Goal: Find contact information: Obtain details needed to contact an individual or organization

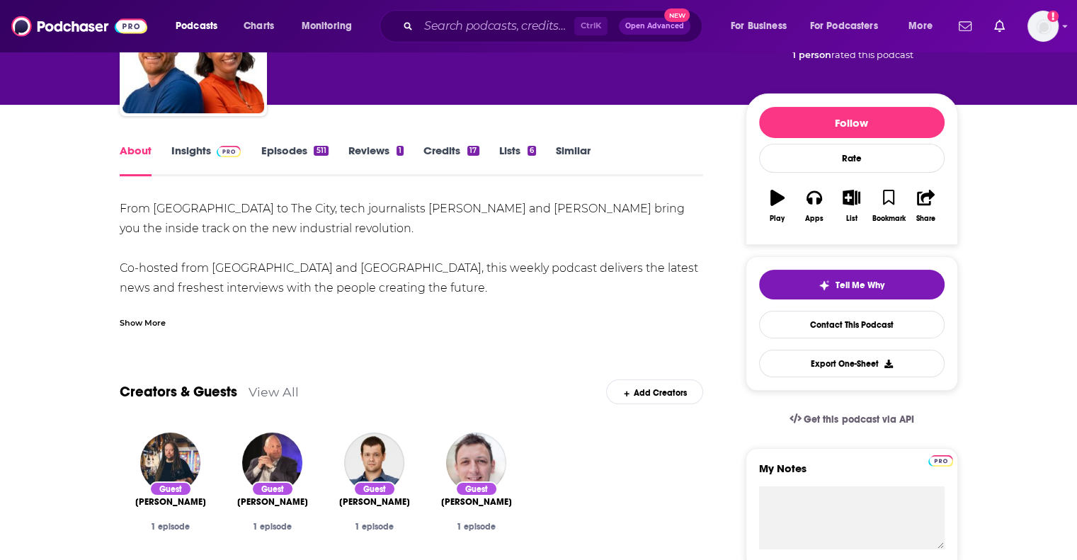
scroll to position [127, 0]
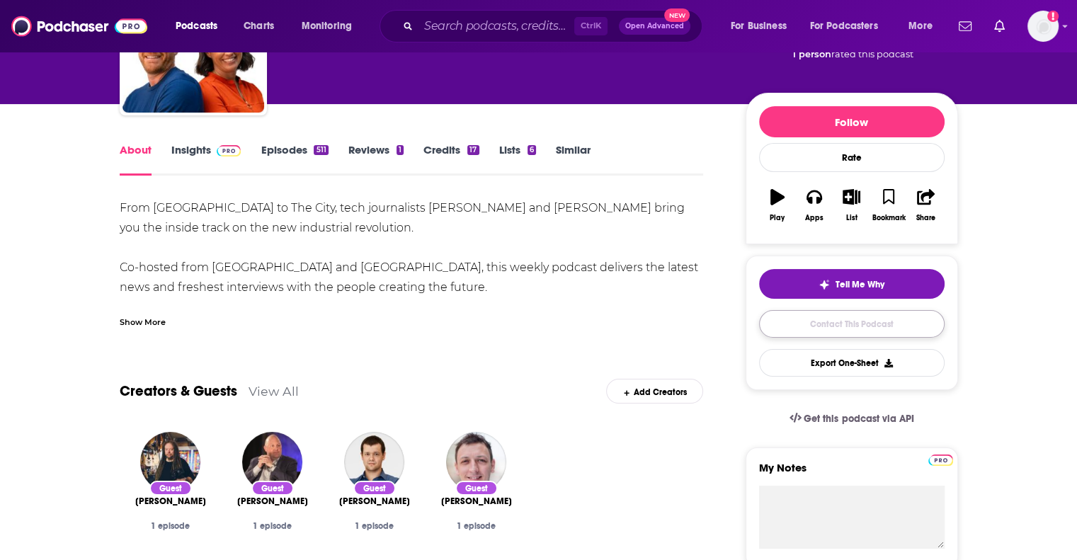
click at [818, 331] on link "Contact This Podcast" at bounding box center [851, 324] width 185 height 28
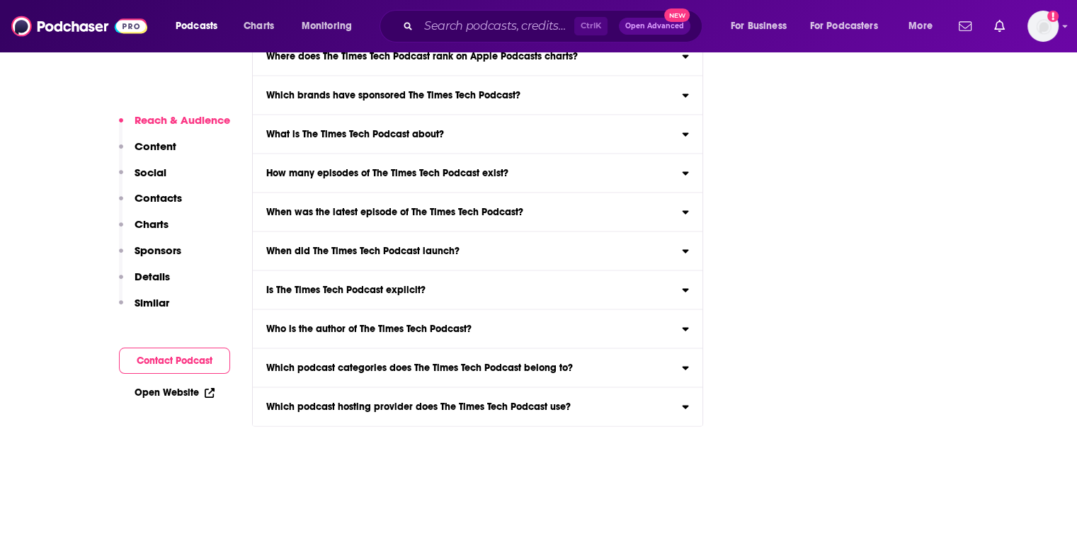
click at [215, 353] on button "Contact Podcast" at bounding box center [174, 361] width 111 height 26
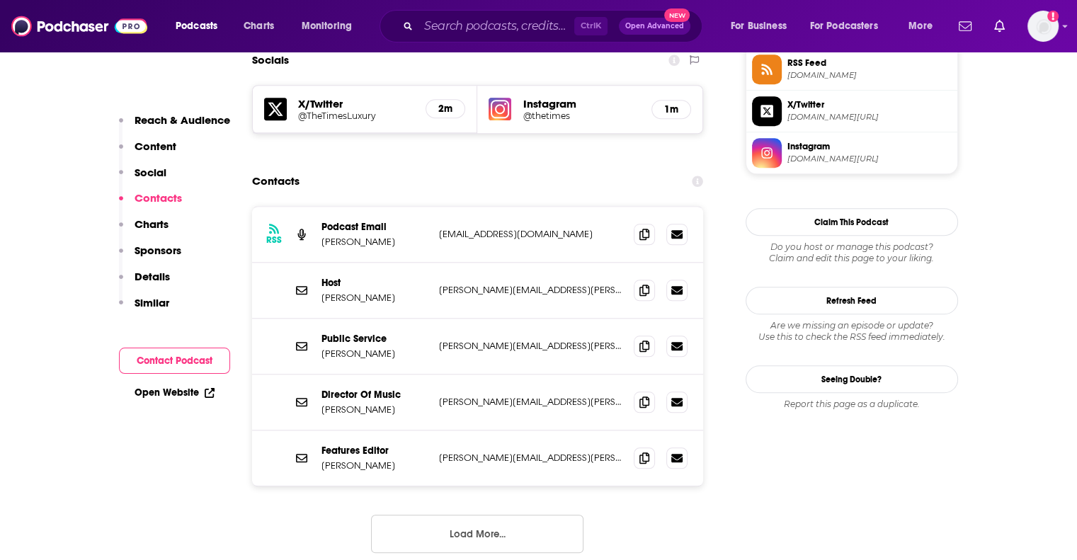
scroll to position [1325, 0]
click at [459, 514] on button "Load More..." at bounding box center [477, 533] width 212 height 38
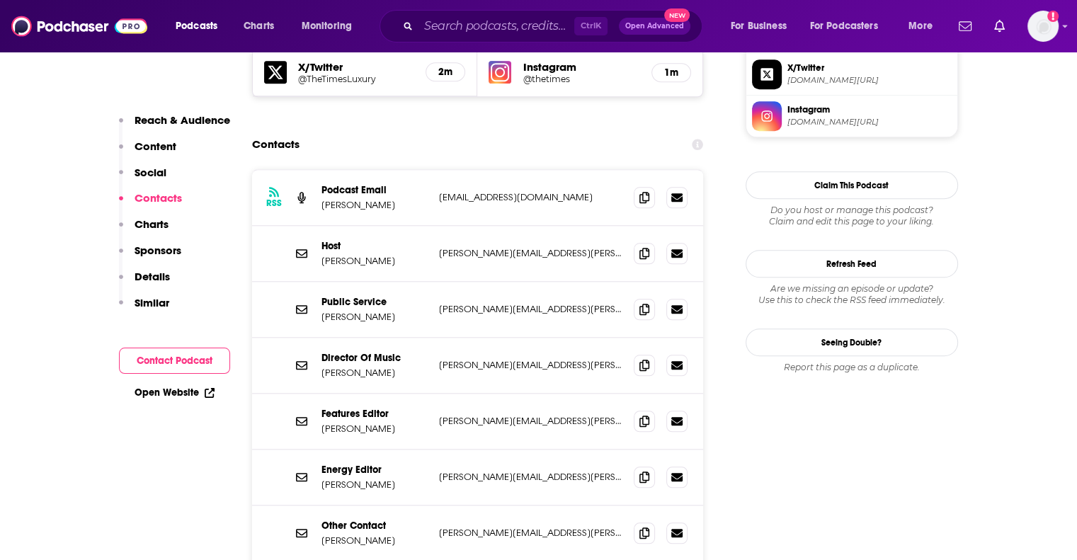
scroll to position [1362, 0]
drag, startPoint x: 368, startPoint y: 122, endPoint x: 319, endPoint y: 122, distance: 48.9
click at [319, 169] on div "RSS Podcast Email [PERSON_NAME] [EMAIL_ADDRESS][DOMAIN_NAME] [EMAIL_ADDRESS][DO…" at bounding box center [478, 197] width 452 height 56
copy p "[PERSON_NAME]"
drag, startPoint x: 394, startPoint y: 348, endPoint x: 317, endPoint y: 352, distance: 76.6
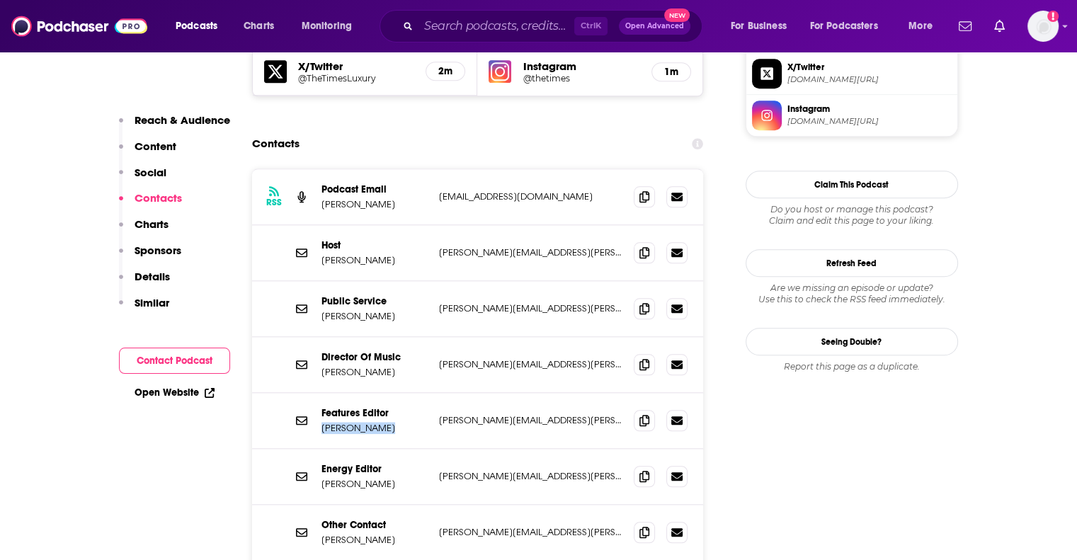
click at [317, 393] on div "Features Editor [PERSON_NAME] [PERSON_NAME][EMAIL_ADDRESS][PERSON_NAME][DOMAIN_…" at bounding box center [478, 421] width 452 height 56
copy p "[PERSON_NAME]"
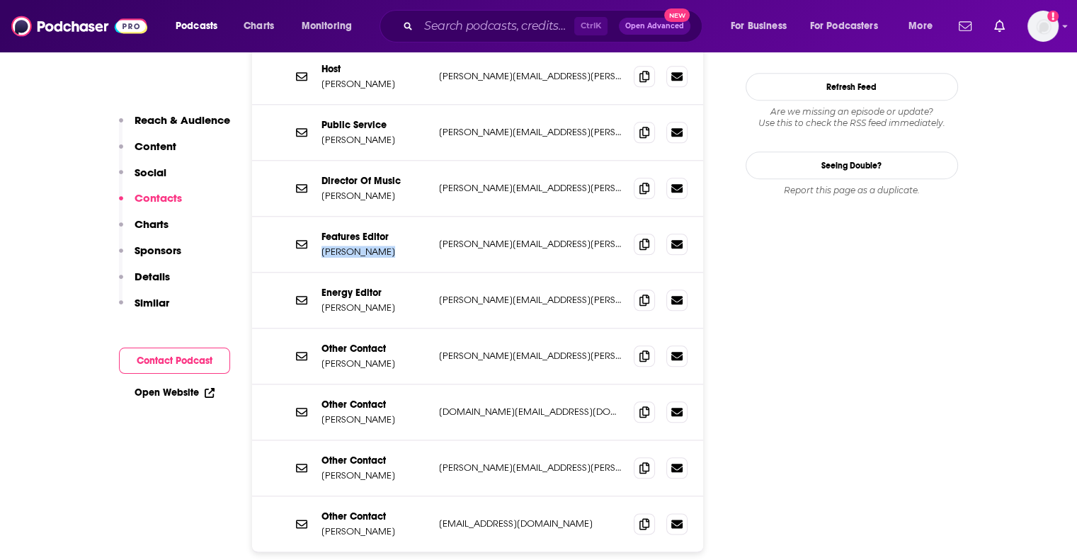
scroll to position [1555, 0]
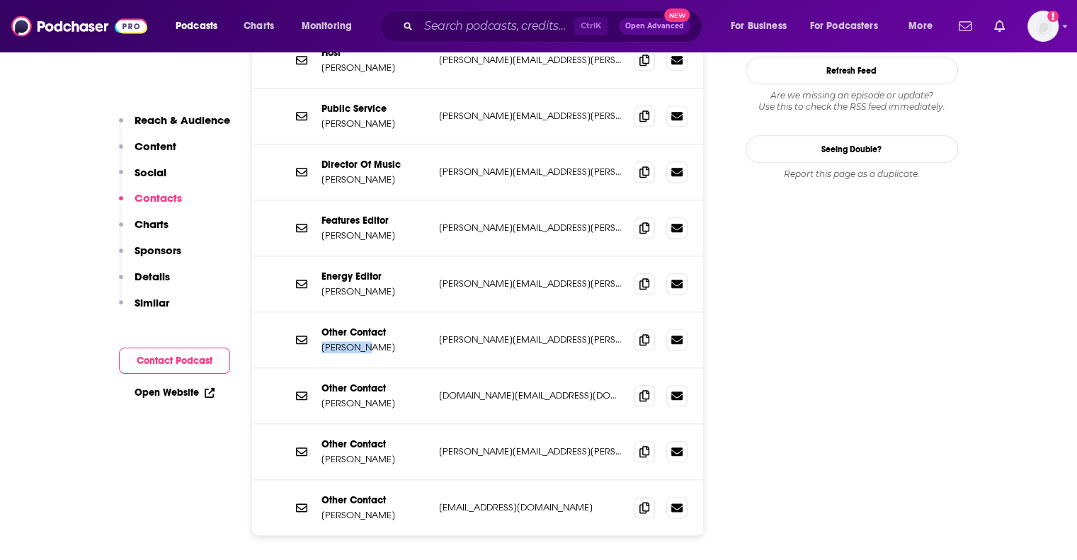
drag, startPoint x: 317, startPoint y: 261, endPoint x: 402, endPoint y: 265, distance: 85.1
click at [402, 312] on div "Other Contact [PERSON_NAME] [PERSON_NAME][EMAIL_ADDRESS][PERSON_NAME][DOMAIN_NA…" at bounding box center [478, 340] width 452 height 56
copy p "[PERSON_NAME]"
drag, startPoint x: 321, startPoint y: 325, endPoint x: 374, endPoint y: 317, distance: 53.0
click at [374, 397] on p "[PERSON_NAME]" at bounding box center [374, 403] width 106 height 12
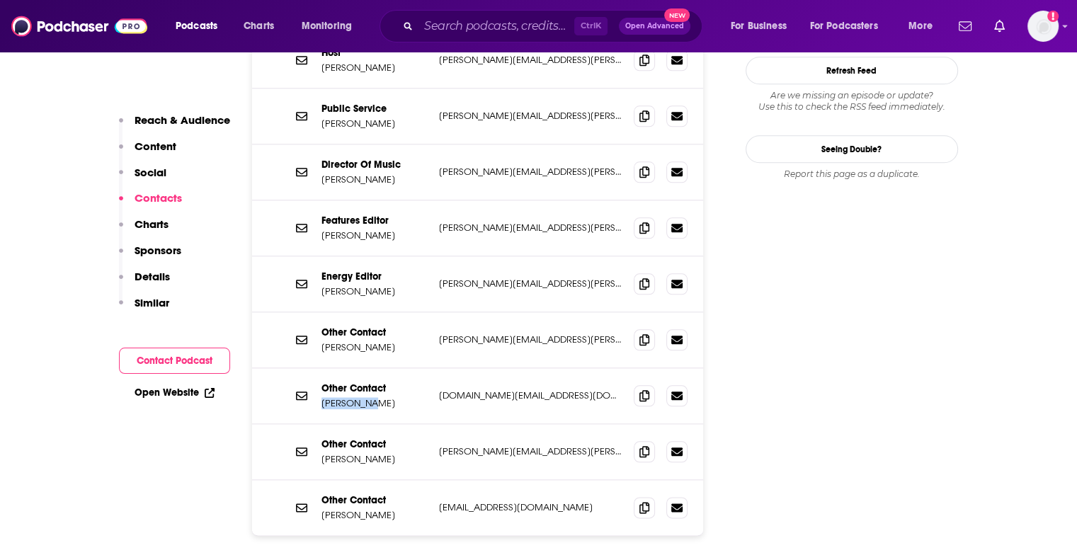
copy p "[PERSON_NAME]"
drag, startPoint x: 323, startPoint y: 373, endPoint x: 387, endPoint y: 379, distance: 64.0
click at [387, 453] on p "[PERSON_NAME]" at bounding box center [374, 459] width 106 height 12
copy p "[PERSON_NAME]"
drag, startPoint x: 325, startPoint y: 429, endPoint x: 362, endPoint y: 435, distance: 37.4
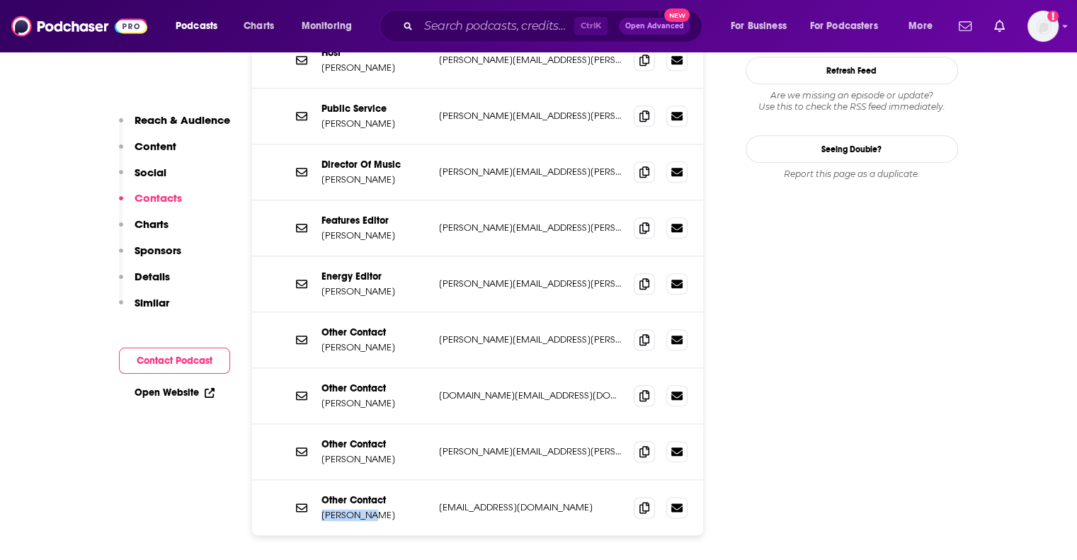
click at [362, 509] on p "[PERSON_NAME]" at bounding box center [374, 515] width 106 height 12
copy p "[PERSON_NAME]"
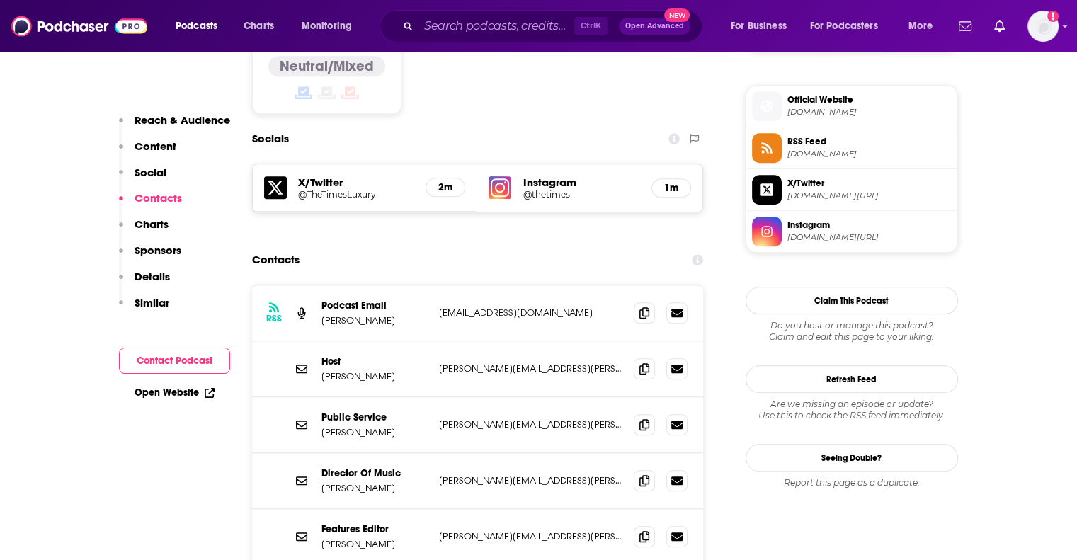
scroll to position [1247, 0]
drag, startPoint x: 605, startPoint y: 285, endPoint x: 414, endPoint y: 302, distance: 191.9
click at [414, 341] on div "Host [PERSON_NAME] [PERSON_NAME][EMAIL_ADDRESS][PERSON_NAME][DOMAIN_NAME] [PERS…" at bounding box center [478, 369] width 452 height 56
copy div "[PERSON_NAME][EMAIL_ADDRESS][PERSON_NAME][DOMAIN_NAME]"
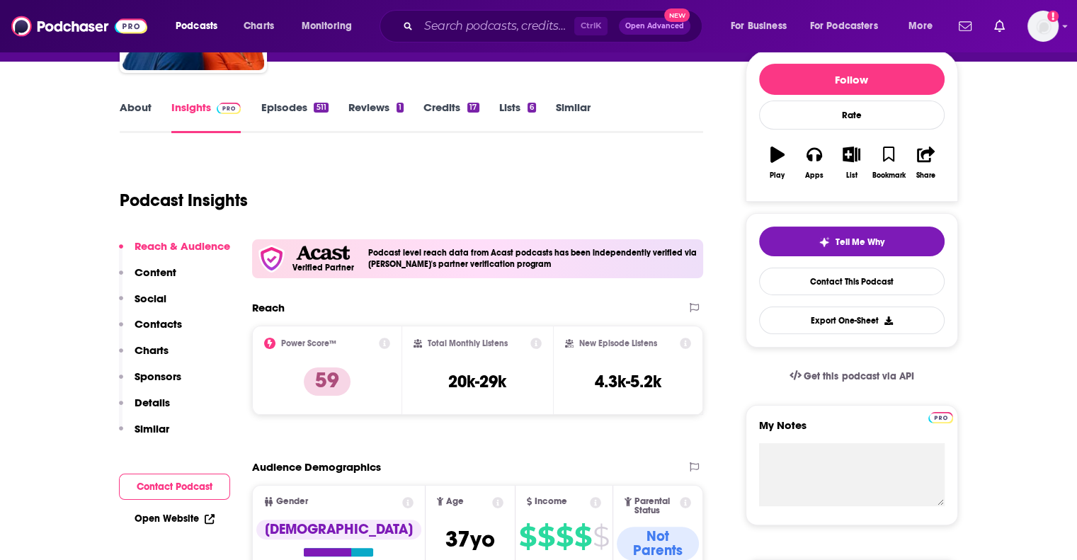
scroll to position [169, 0]
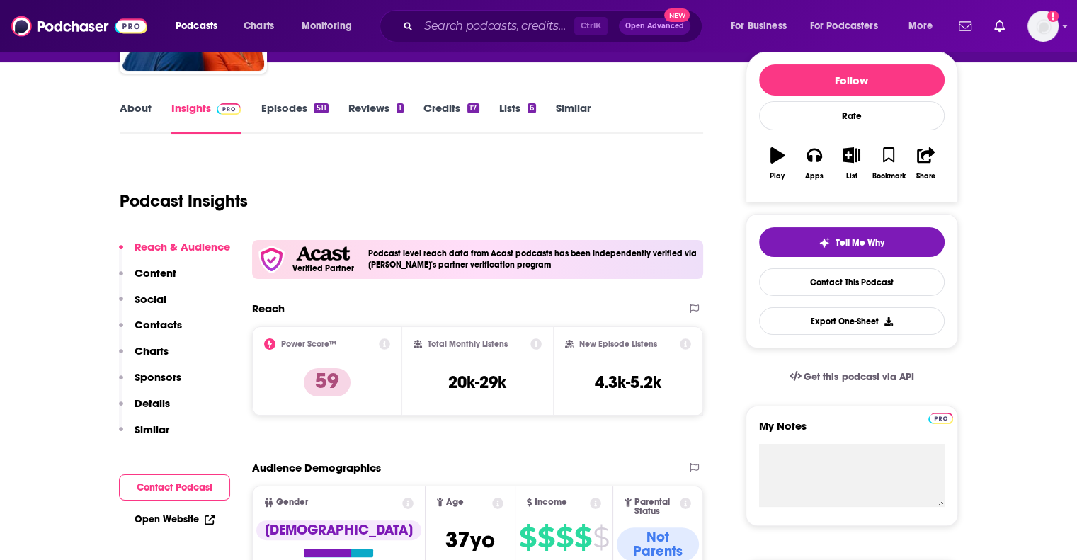
click at [125, 118] on link "About" at bounding box center [136, 117] width 32 height 33
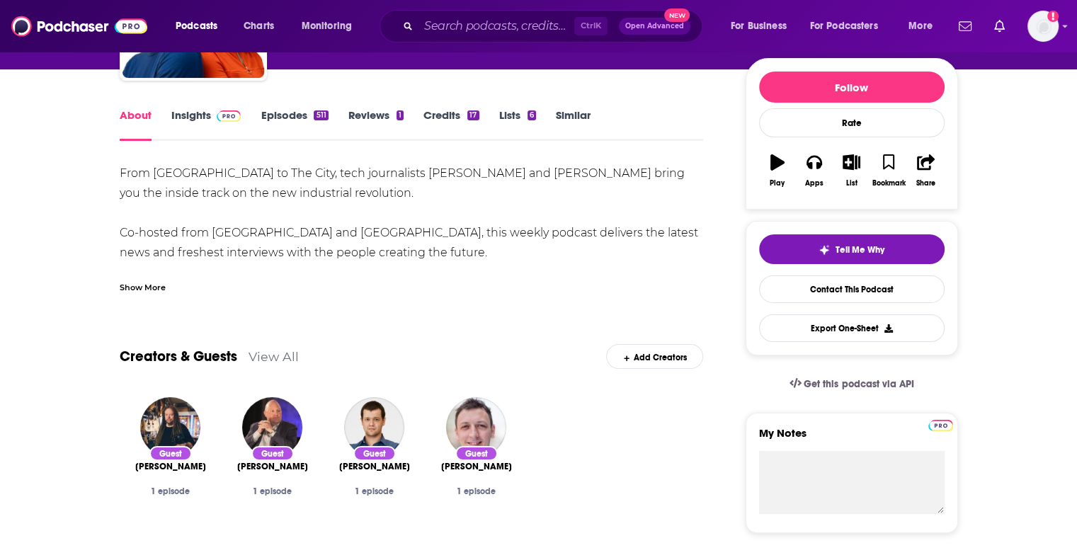
scroll to position [166, 0]
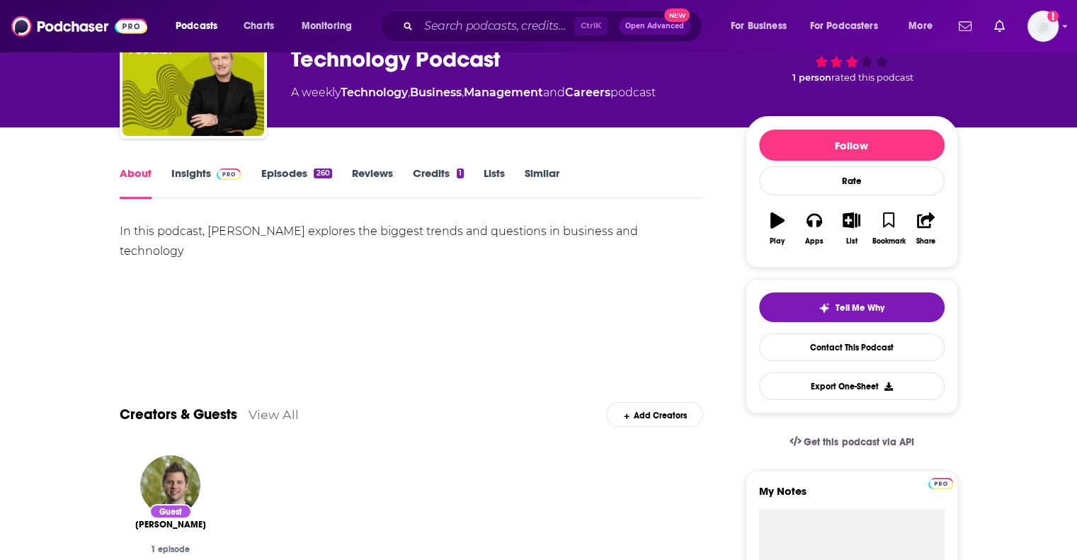
scroll to position [104, 0]
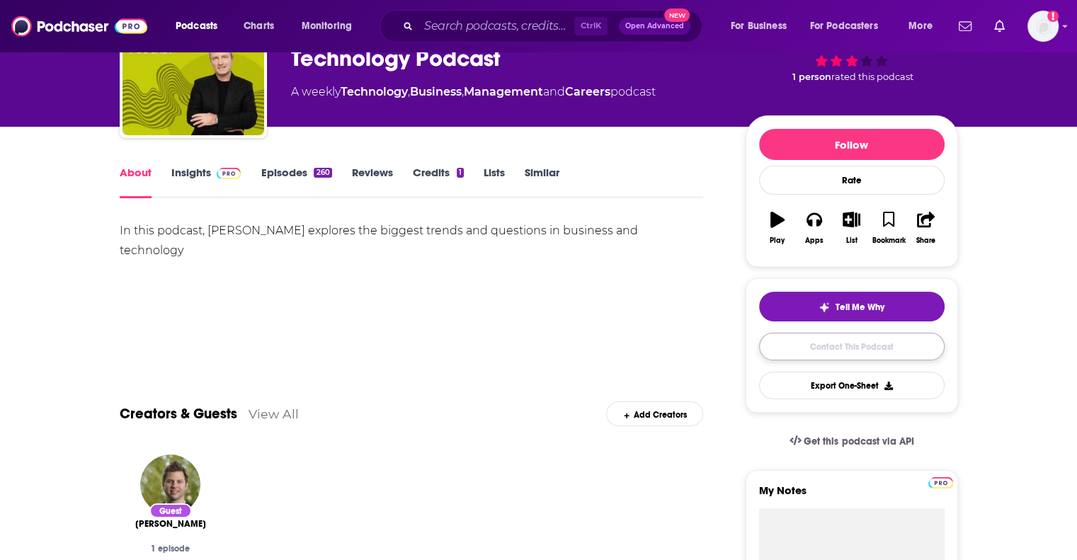
click at [779, 350] on link "Contact This Podcast" at bounding box center [851, 347] width 185 height 28
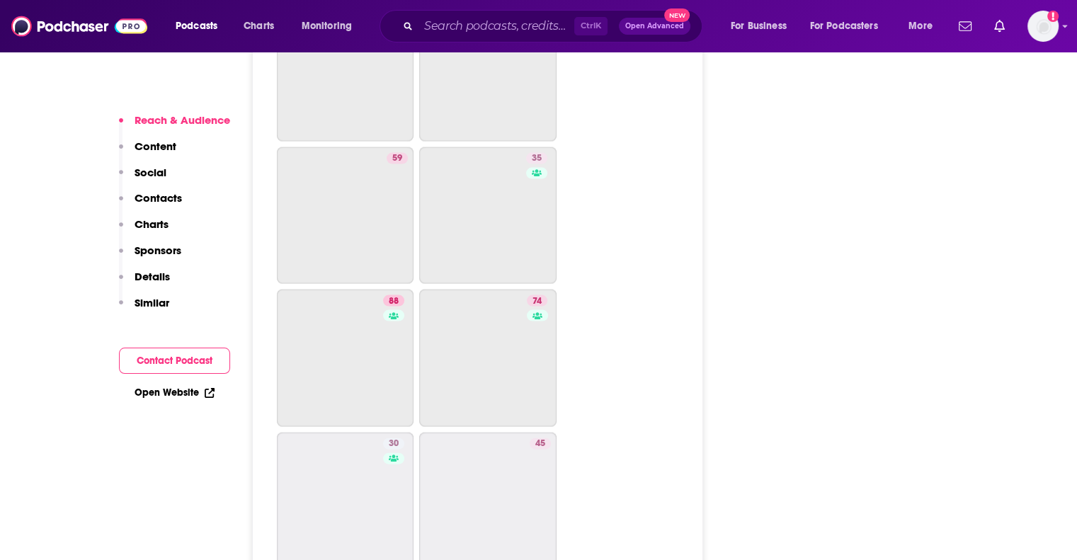
scroll to position [3705, 0]
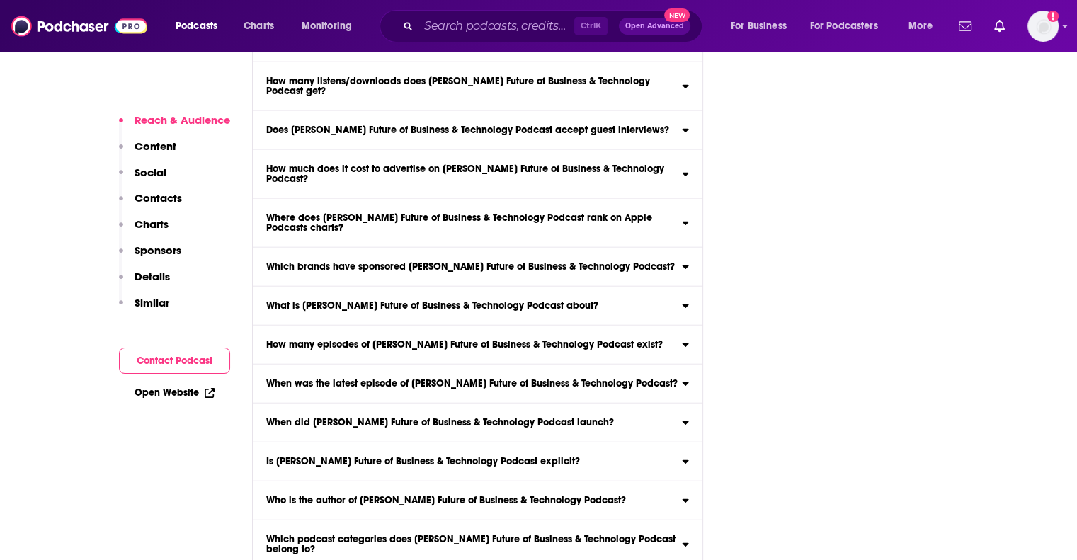
click at [197, 359] on button "Contact Podcast" at bounding box center [174, 361] width 111 height 26
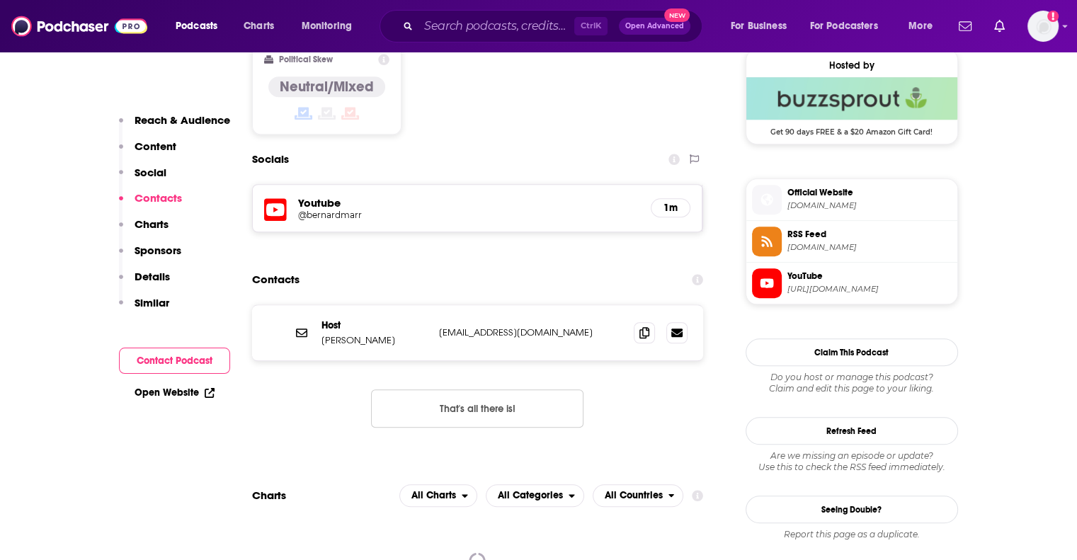
scroll to position [1150, 0]
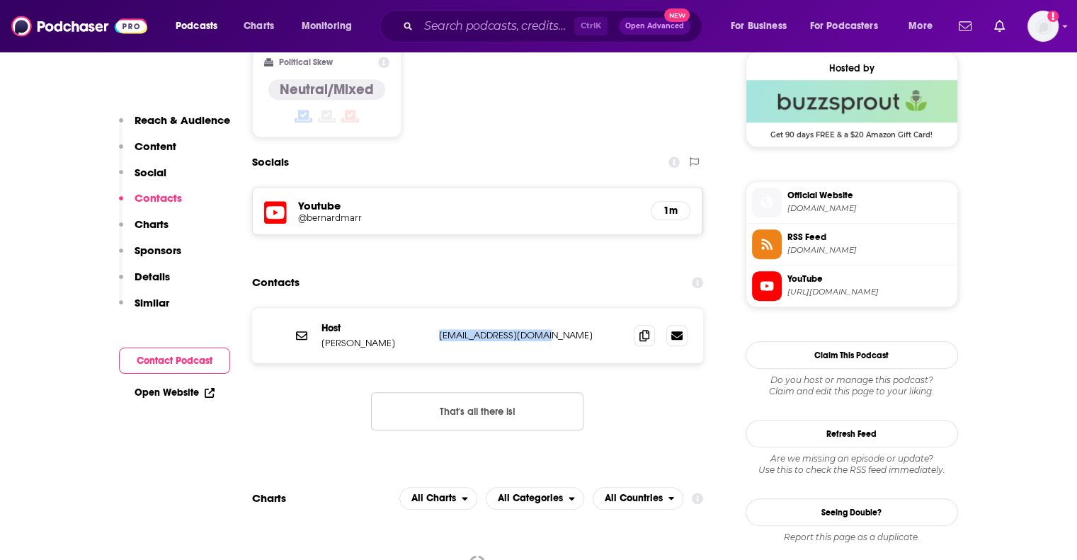
drag, startPoint x: 550, startPoint y: 266, endPoint x: 435, endPoint y: 260, distance: 114.9
click at [435, 308] on div "Host Bernard Marr hello@bernardmarr.com hello@bernardmarr.com" at bounding box center [478, 335] width 452 height 55
copy p "hello@bernardmarr.com"
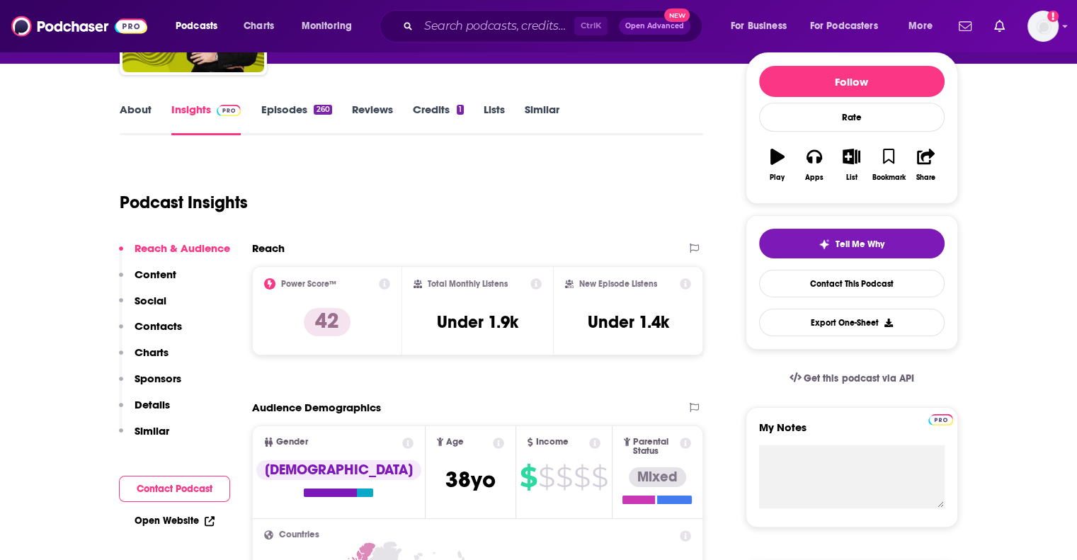
scroll to position [0, 0]
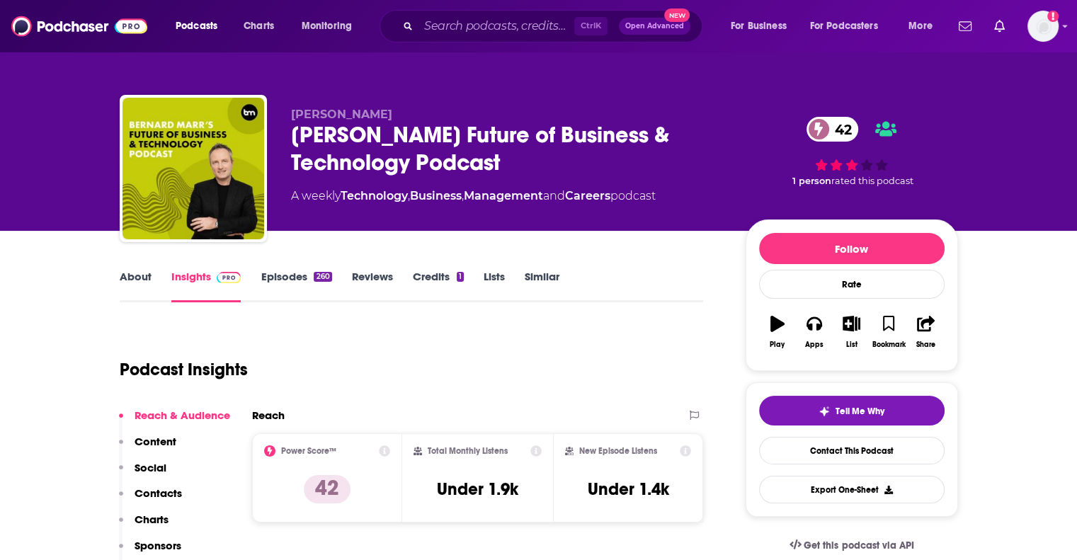
drag, startPoint x: 287, startPoint y: 129, endPoint x: 565, endPoint y: 159, distance: 279.9
click at [565, 159] on div "Bernard Marr Bernard Marr's Future of Business & Technology Podcast 42 A weekly…" at bounding box center [539, 171] width 838 height 153
copy h2 "Bernard Marr's Future of Business & Technology Podcast"
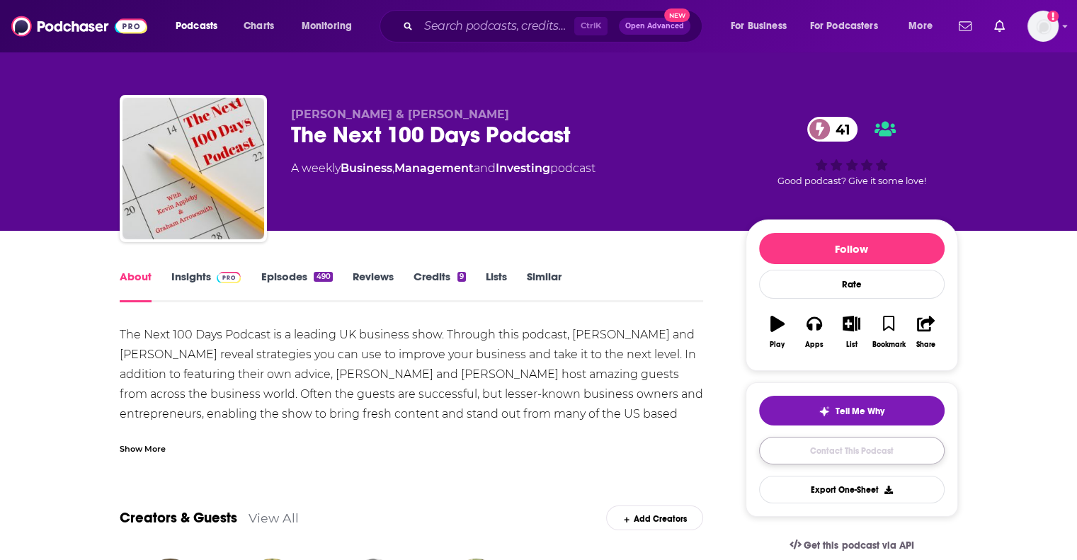
click at [779, 450] on link "Contact This Podcast" at bounding box center [851, 451] width 185 height 28
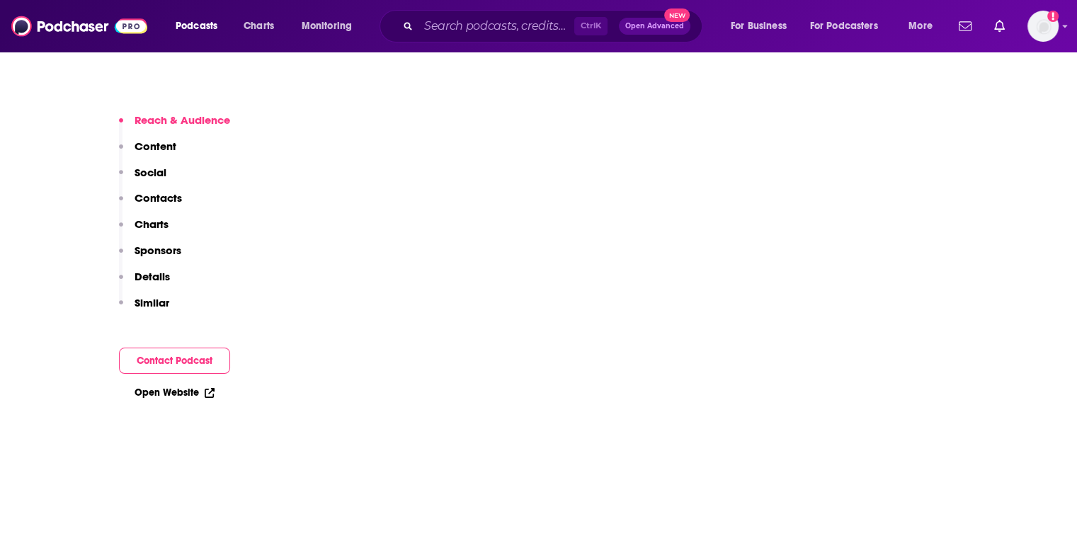
scroll to position [2920, 0]
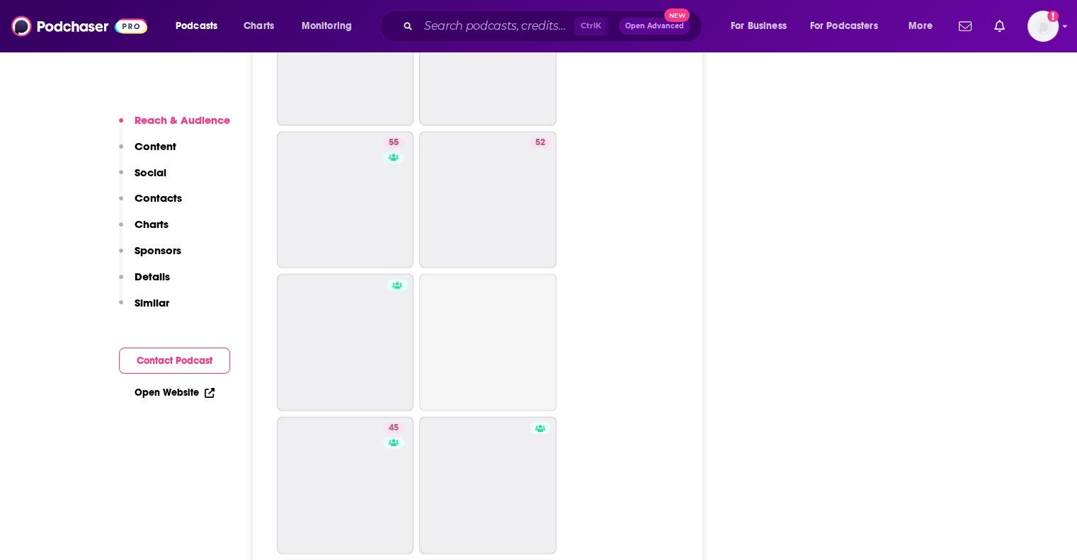
click at [159, 355] on button "Contact Podcast" at bounding box center [174, 361] width 111 height 26
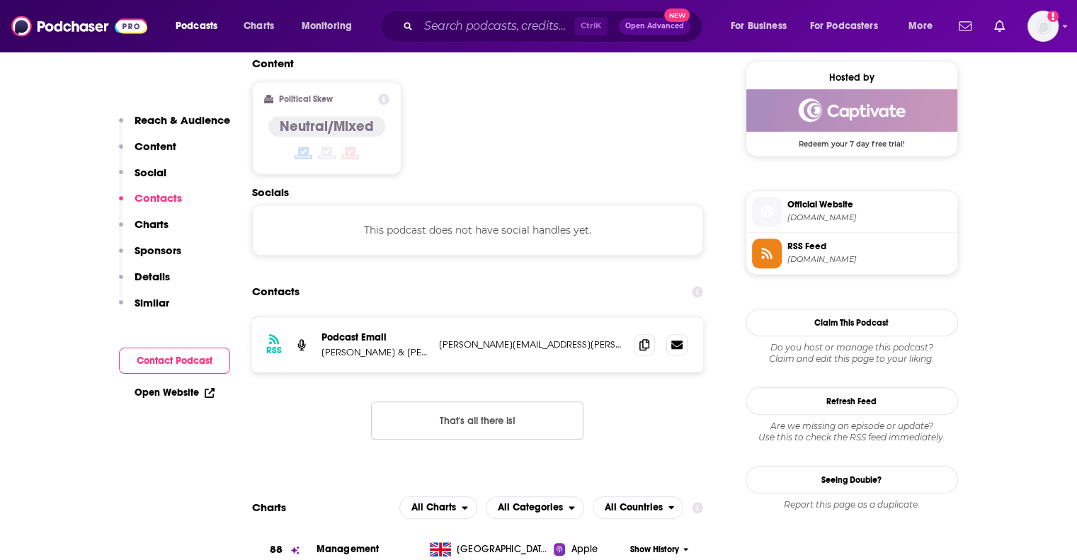
scroll to position [1138, 0]
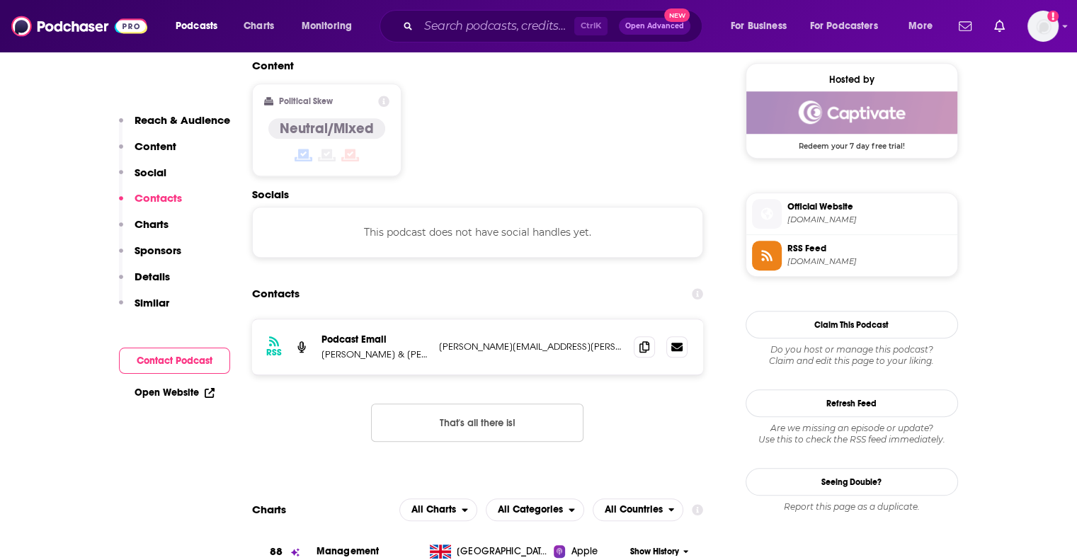
click at [489, 341] on p "kevin.appleby@applebyconsulting.co.uk" at bounding box center [531, 347] width 184 height 12
copy div "kevin.appleby@applebyconsulting.co.uk kevin.appleby@applebyconsulting.co.uk"
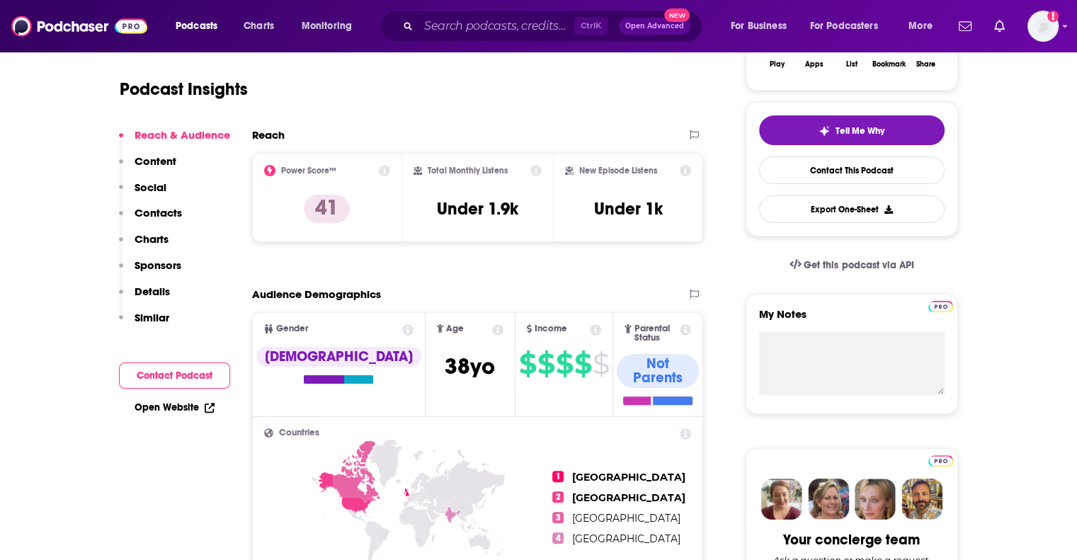
scroll to position [0, 0]
